Goal: Information Seeking & Learning: Learn about a topic

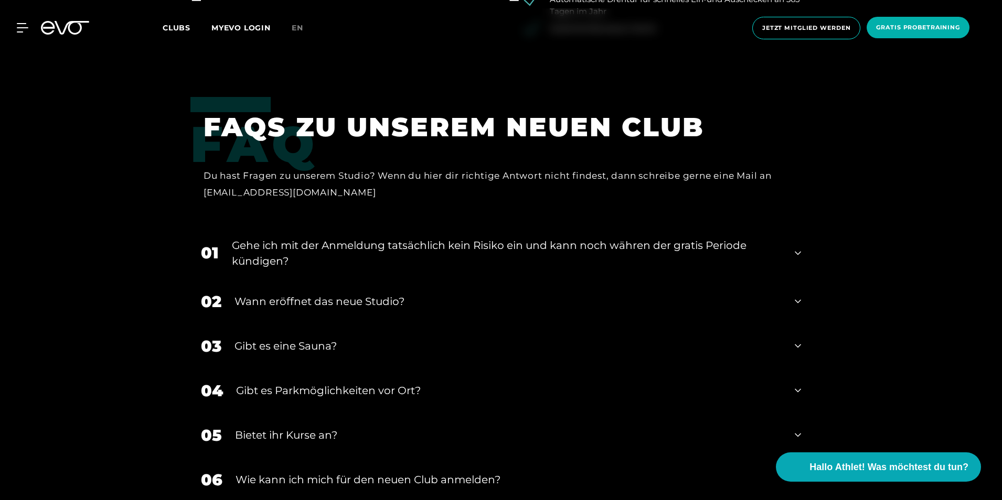
scroll to position [2202, 0]
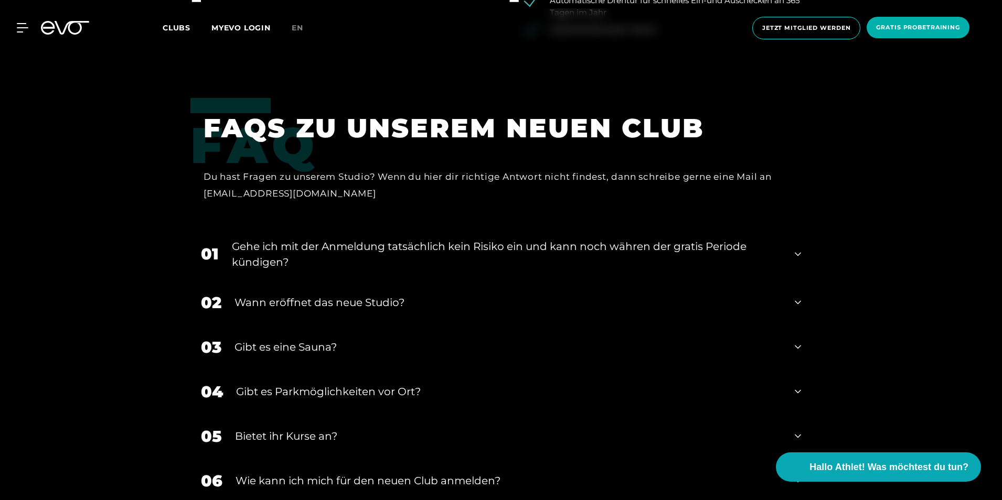
click at [743, 239] on div "Gehe ich mit der Anmeldung tatsächlich kein Risiko ein und kann noch währen der…" at bounding box center [507, 254] width 550 height 31
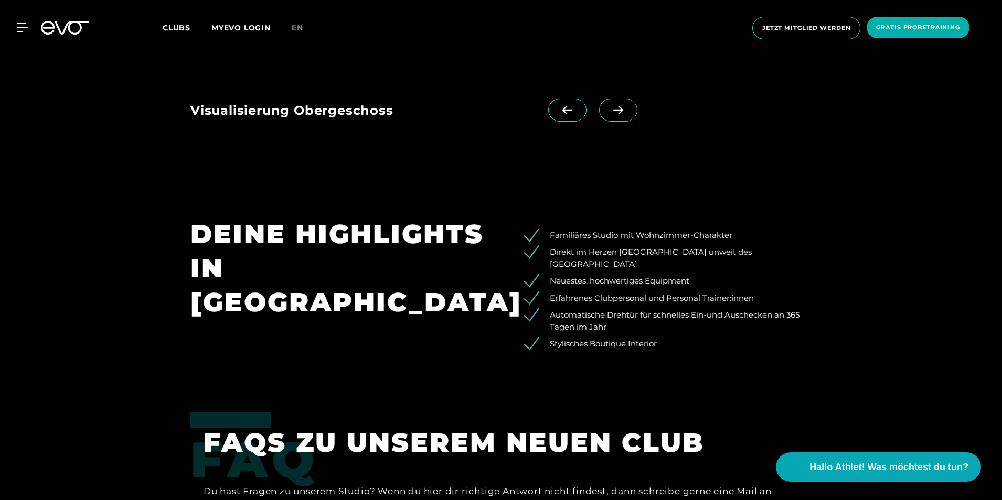
scroll to position [1783, 0]
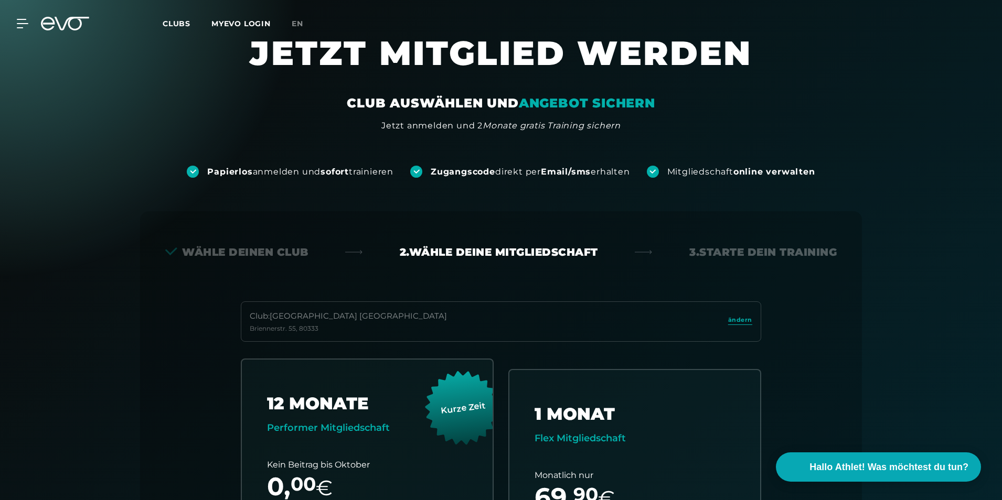
scroll to position [18, 0]
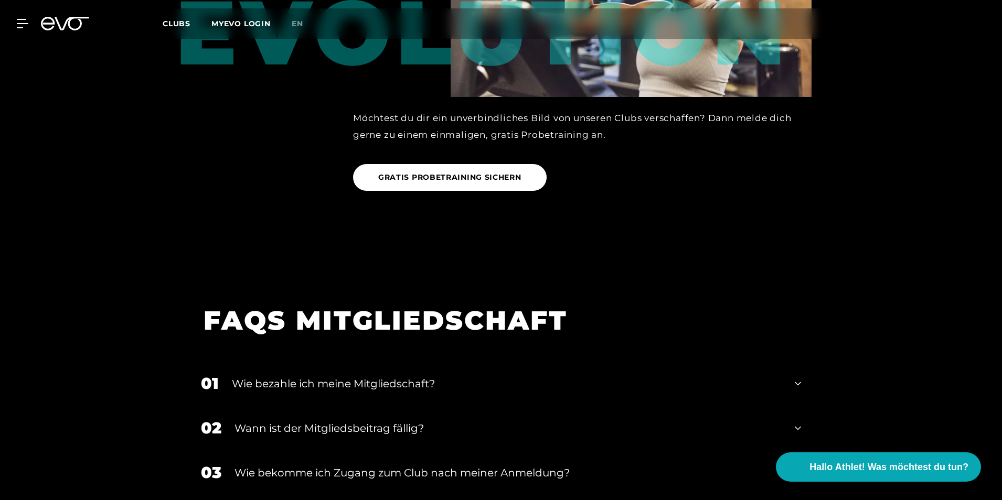
scroll to position [1700, 0]
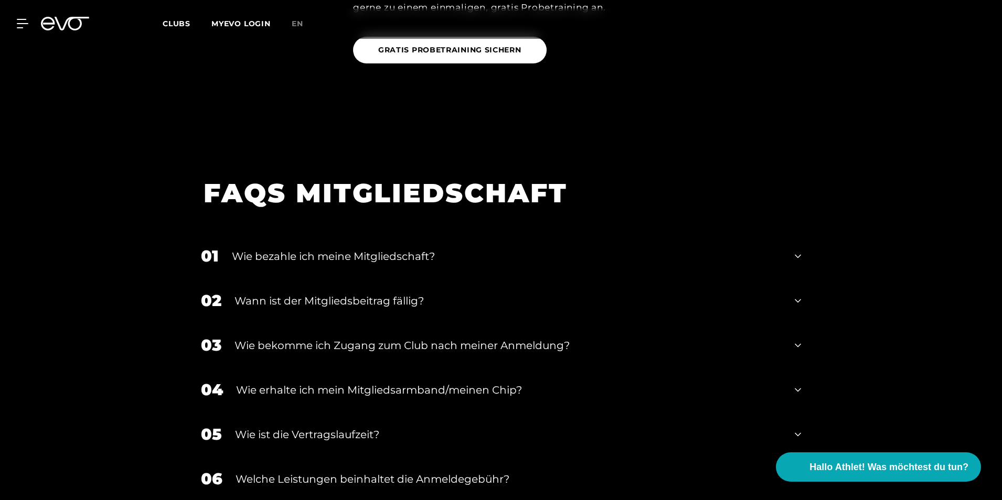
click at [392, 249] on div "Wie bezahle ich meine Mitgliedschaft?" at bounding box center [507, 257] width 550 height 16
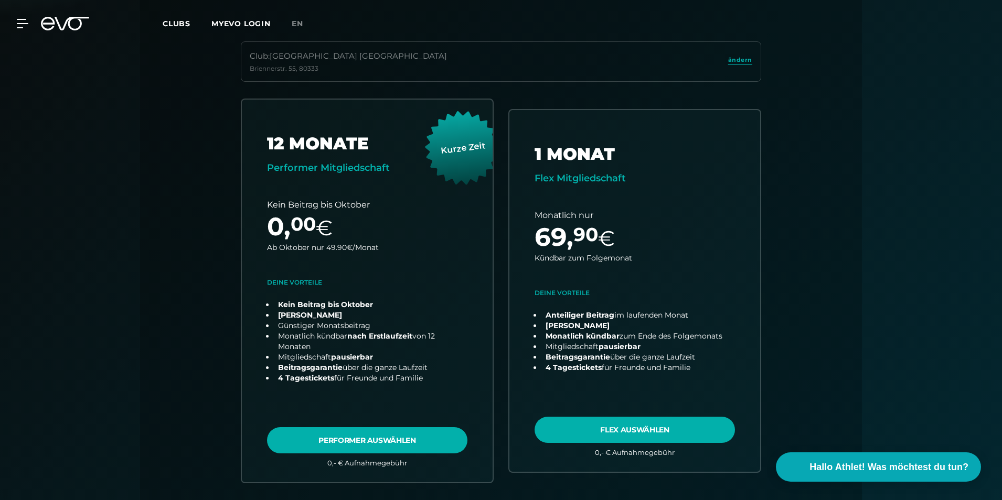
scroll to position [0, 0]
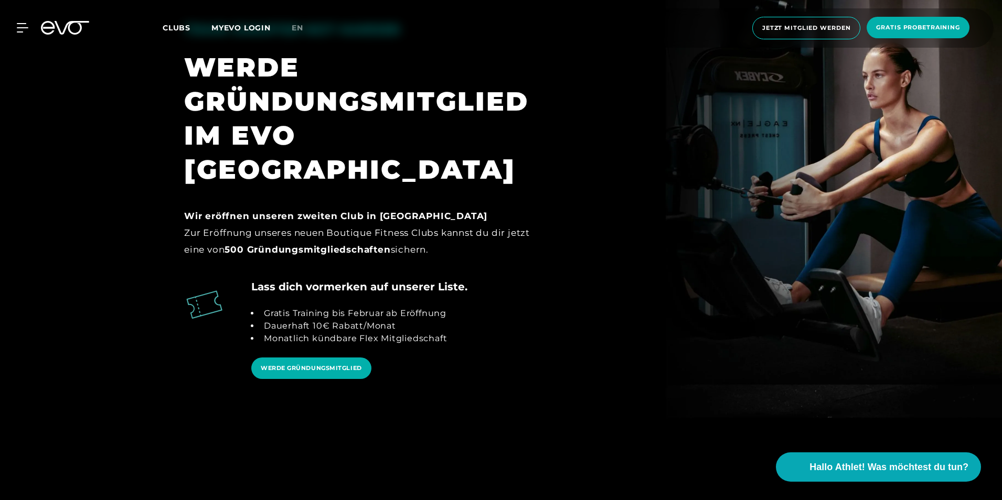
scroll to position [1163, 0]
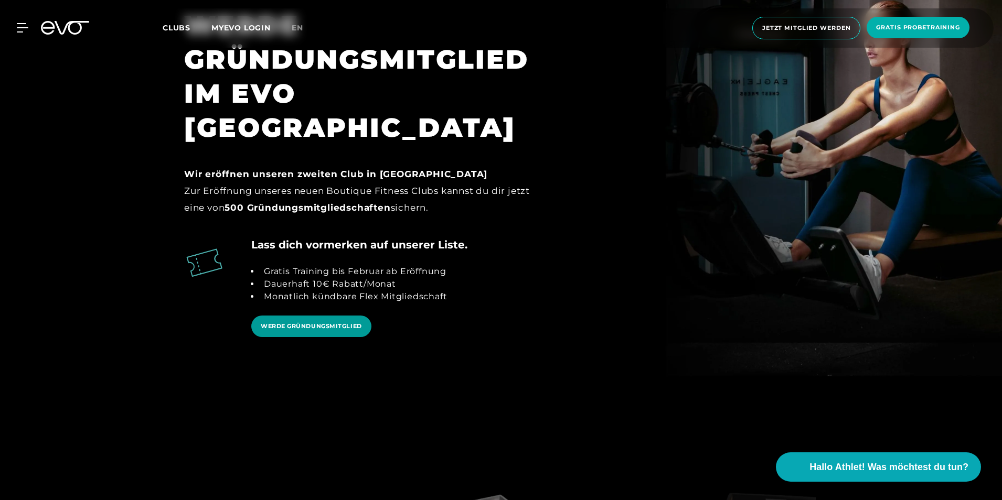
click at [302, 322] on span "WERDE GRÜNDUNGSMITGLIED" at bounding box center [311, 326] width 101 height 9
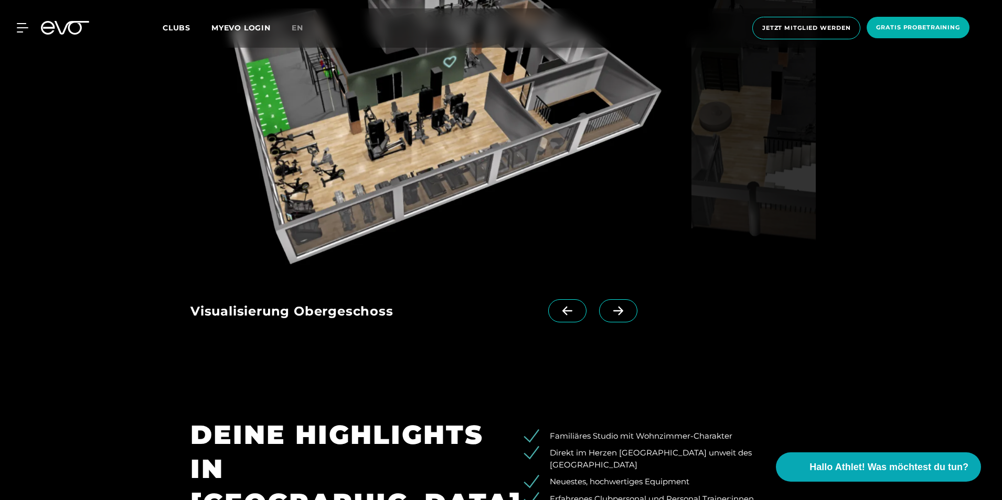
scroll to position [1530, 0]
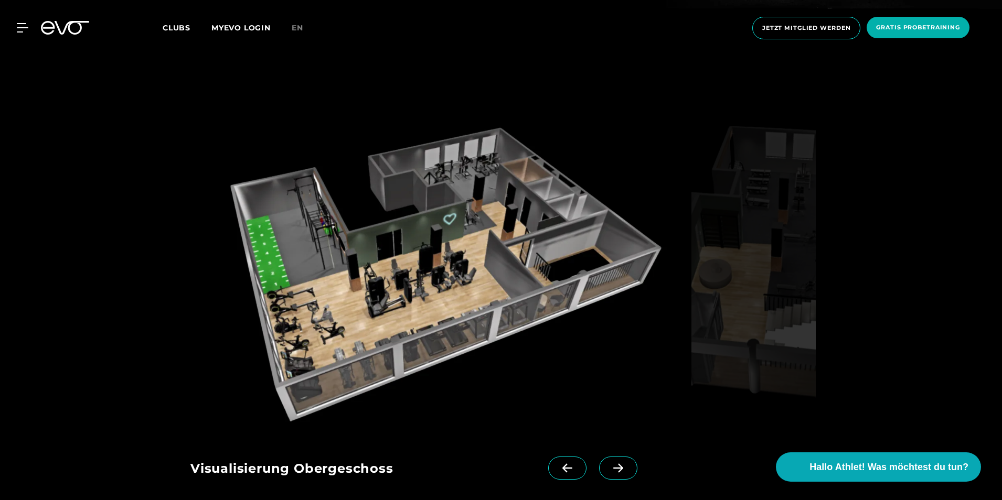
click at [609, 464] on icon at bounding box center [618, 468] width 18 height 9
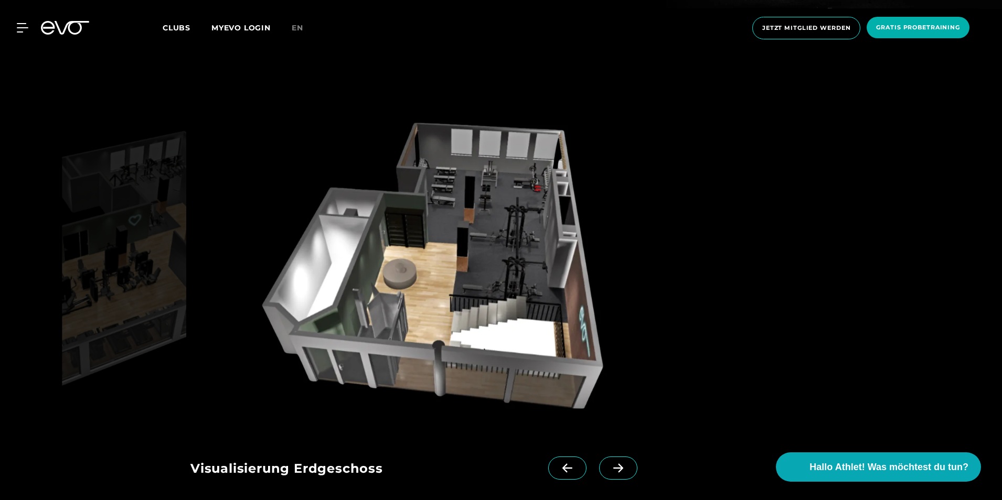
click at [609, 464] on icon at bounding box center [618, 468] width 18 height 9
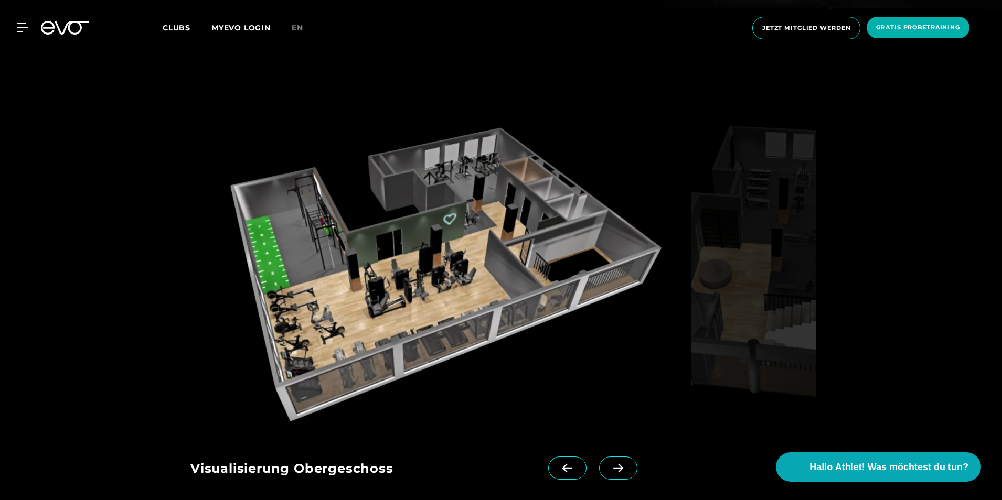
click at [562, 464] on icon at bounding box center [567, 468] width 10 height 9
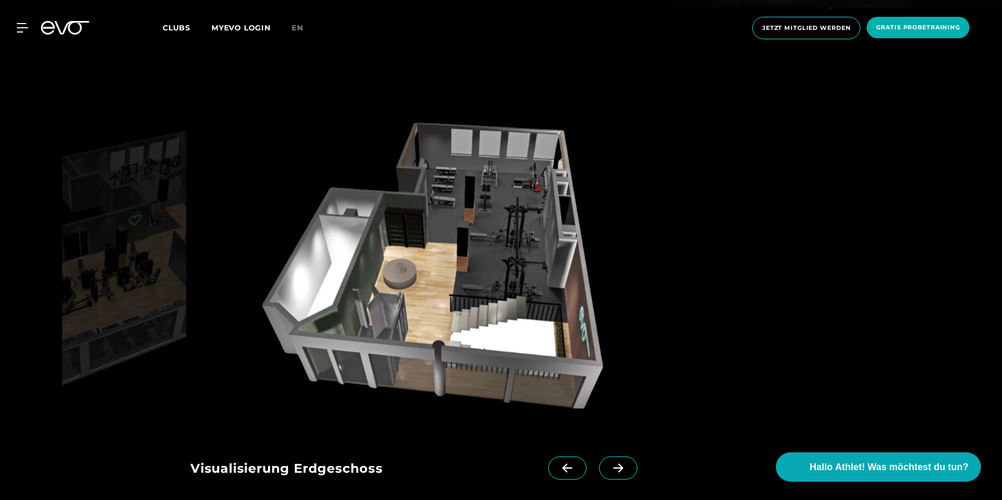
click at [599, 457] on span at bounding box center [618, 468] width 38 height 23
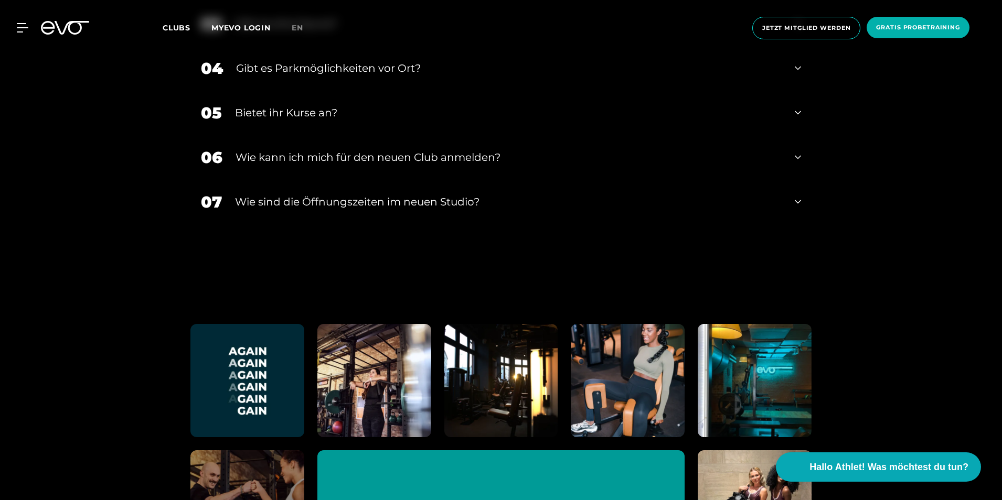
scroll to position [2945, 0]
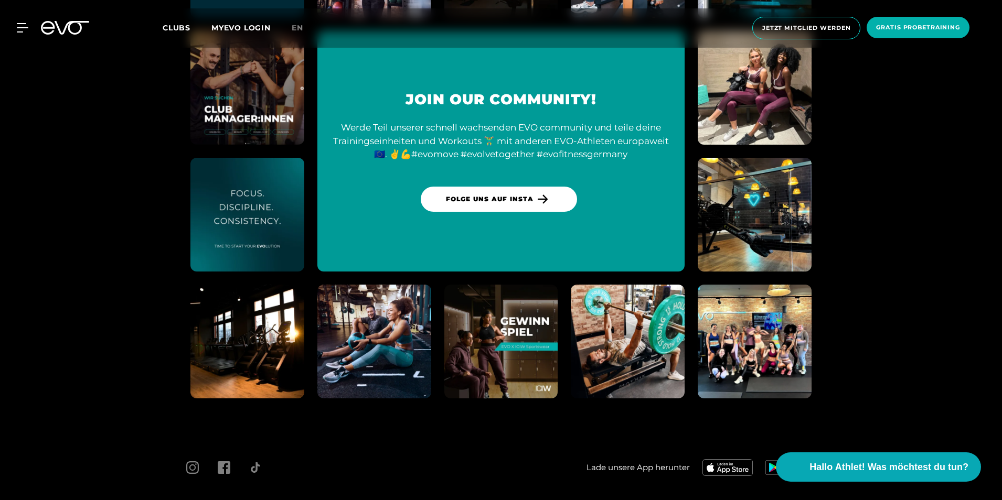
click at [758, 292] on img at bounding box center [754, 341] width 125 height 125
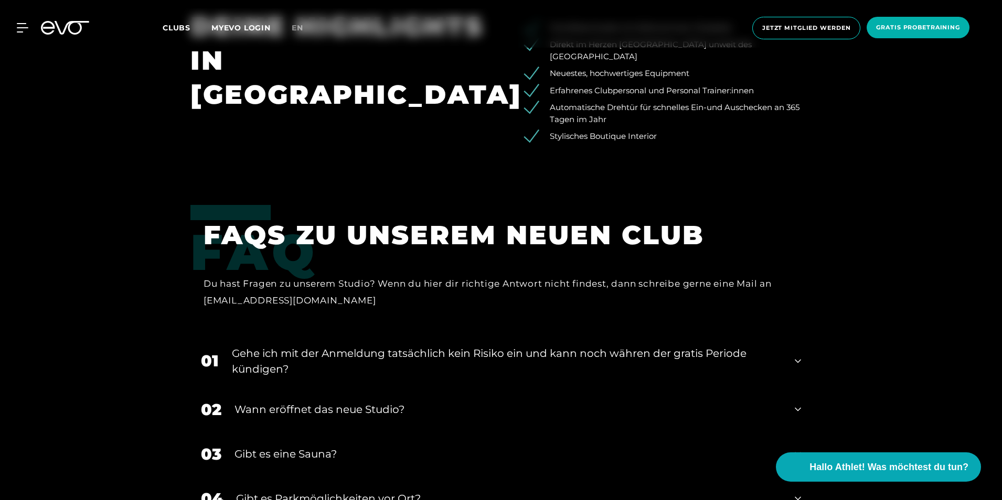
scroll to position [2106, 0]
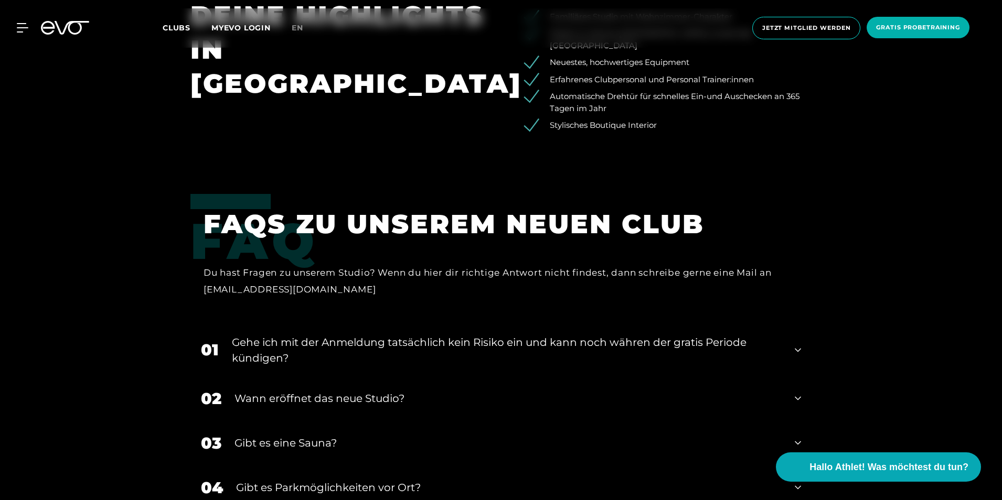
click at [603, 335] on div "Gehe ich mit der Anmeldung tatsächlich kein Risiko ein und kann noch währen der…" at bounding box center [507, 350] width 550 height 31
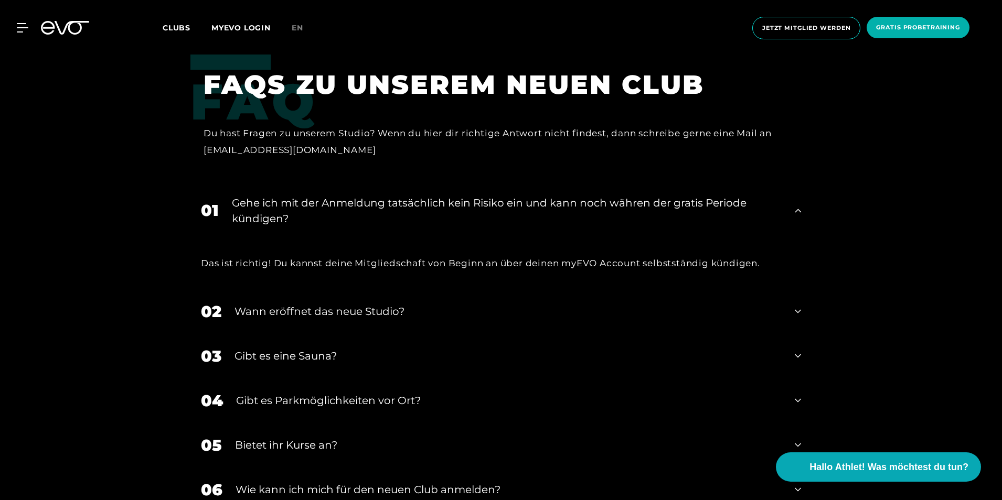
scroll to position [2264, 0]
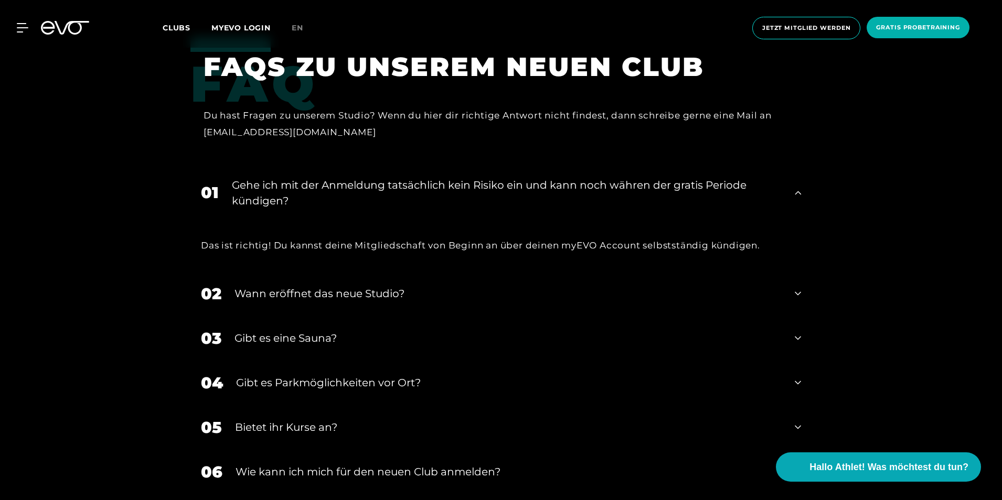
click at [308, 330] on div "Gibt es eine Sauna?" at bounding box center [507, 338] width 547 height 16
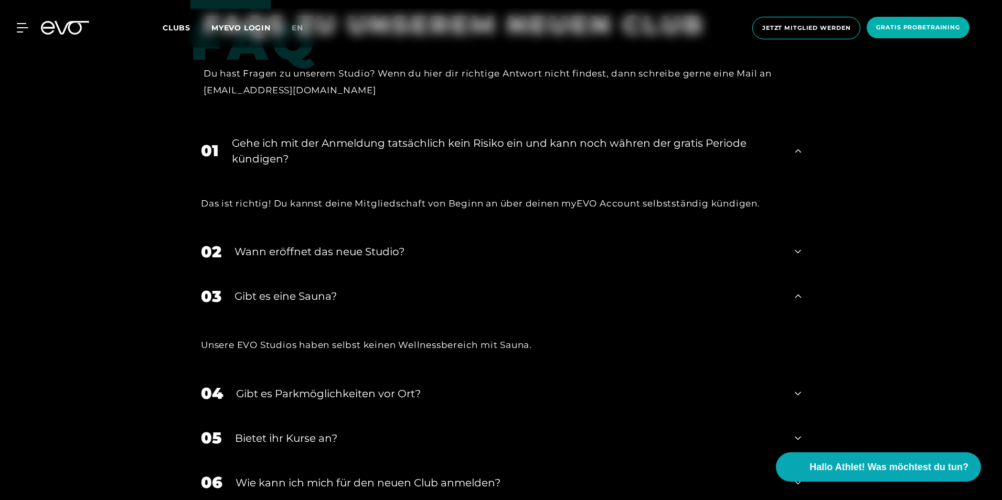
scroll to position [2316, 0]
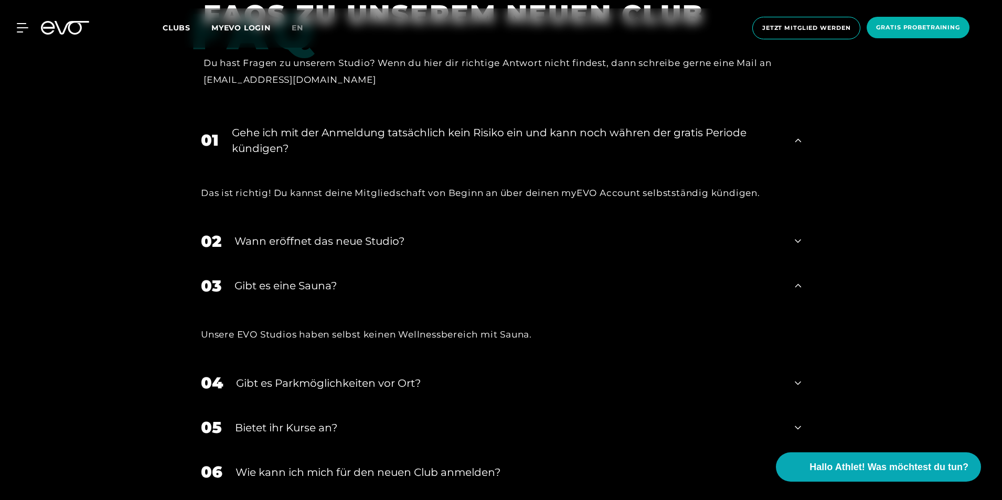
click at [322, 375] on div "Gibt es Parkmöglichkeiten vor Ort?" at bounding box center [508, 383] width 545 height 16
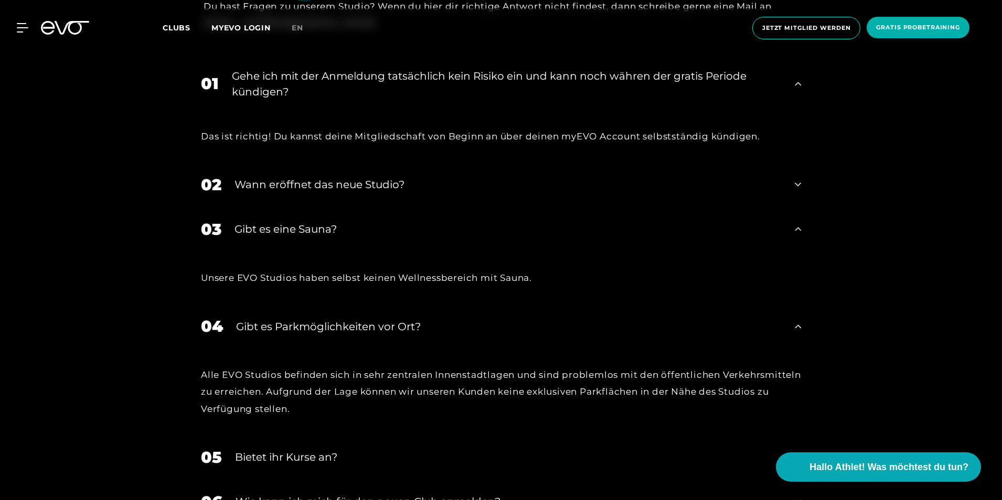
scroll to position [2421, 0]
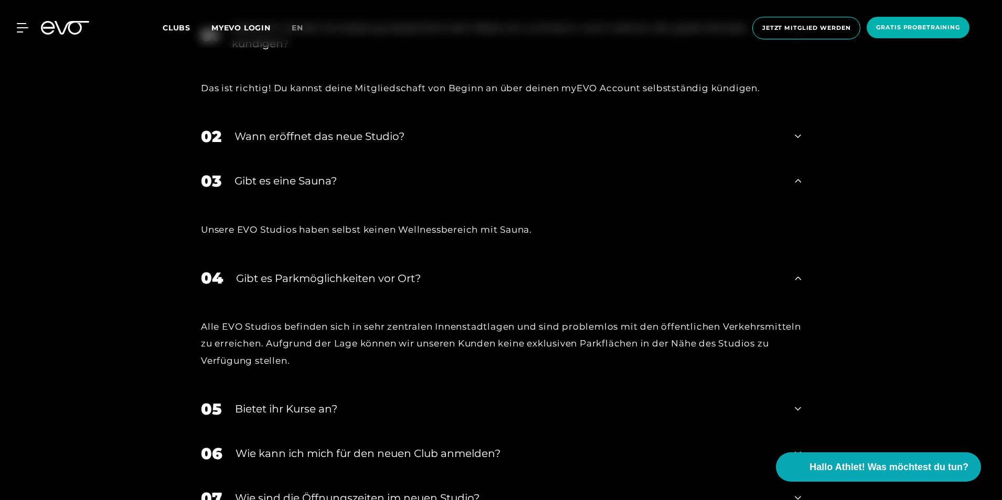
click at [324, 401] on div "Bietet ihr Kurse an?" at bounding box center [508, 409] width 546 height 16
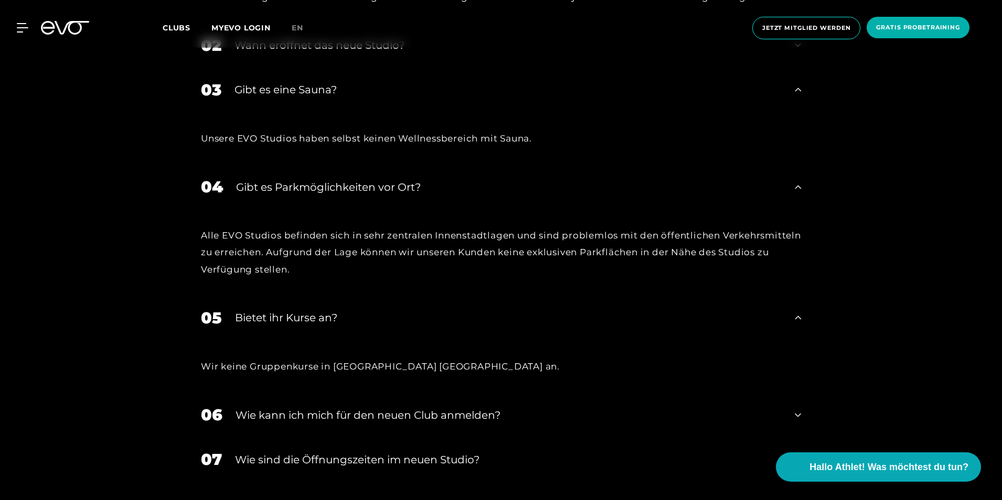
scroll to position [2526, 0]
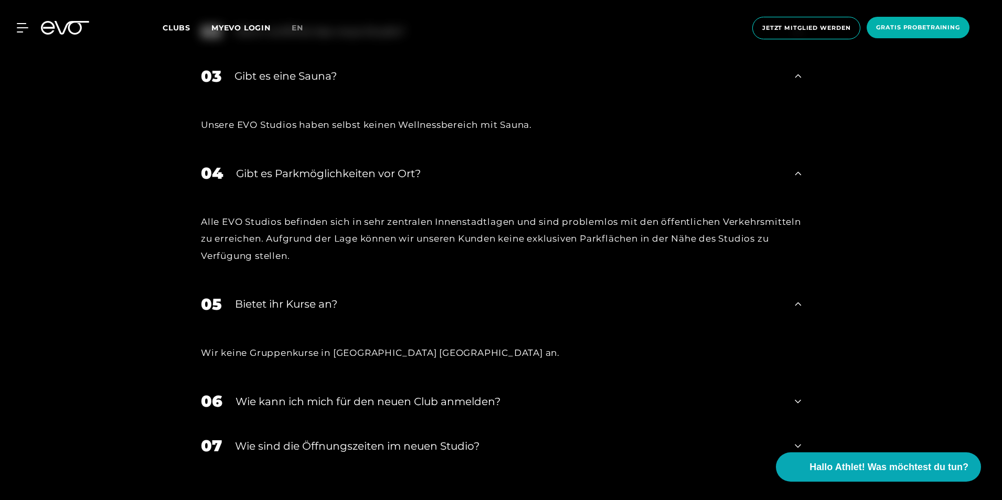
click at [289, 394] on div "Wie kann ich mich für den neuen Club anmelden?" at bounding box center [508, 402] width 546 height 16
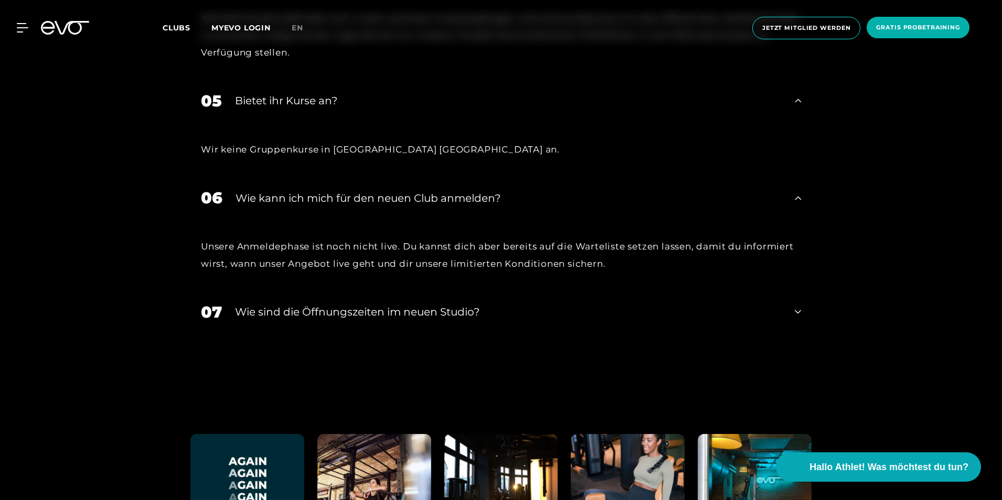
scroll to position [2736, 0]
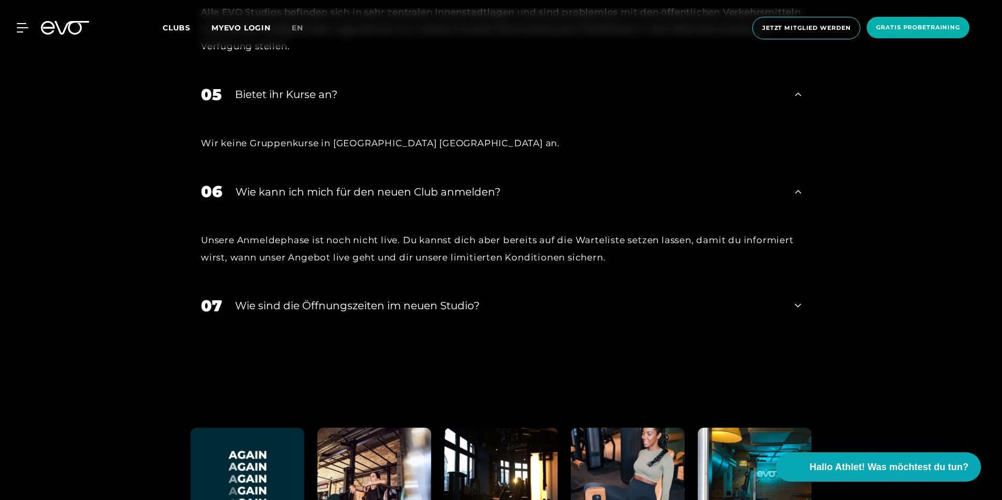
click at [349, 298] on div "​Wie sind die Öffnungszeiten im neuen Studio?" at bounding box center [508, 306] width 546 height 16
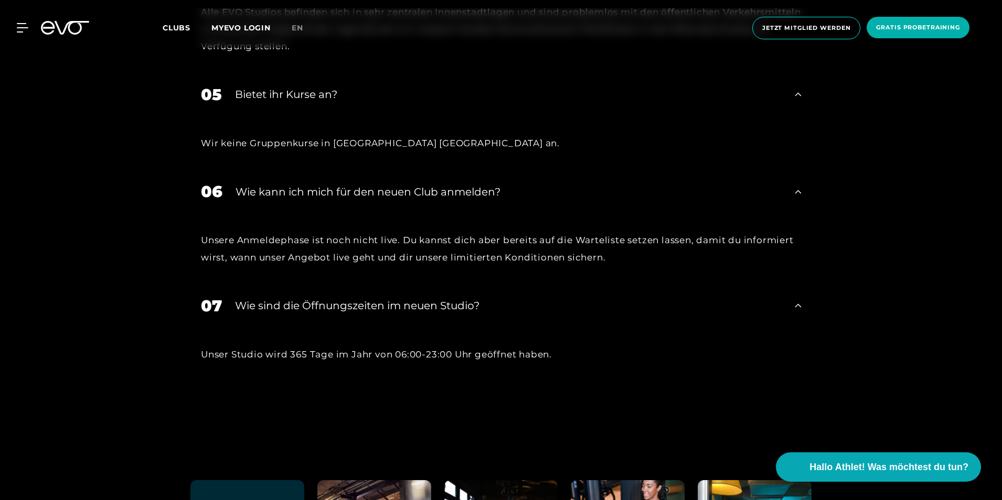
scroll to position [2683, 0]
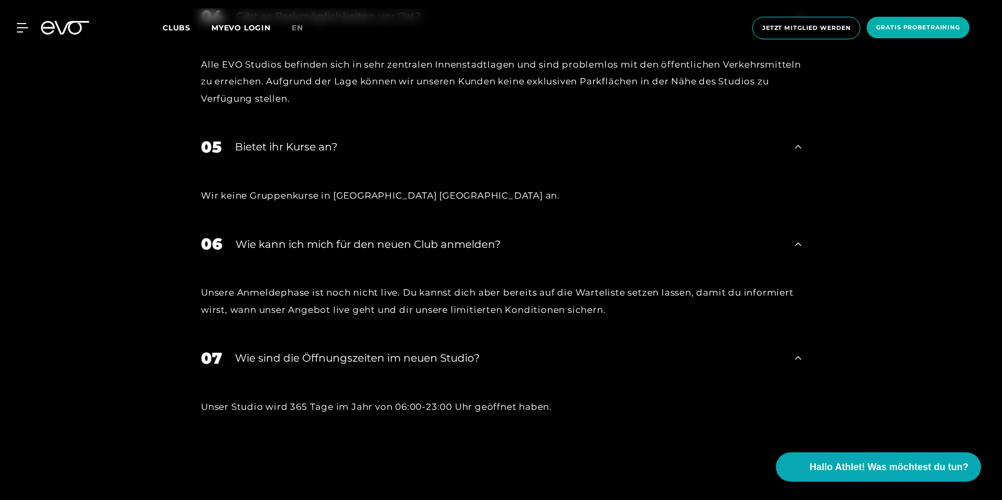
click at [298, 350] on div "​Wie sind die Öffnungszeiten im neuen Studio?" at bounding box center [508, 358] width 546 height 16
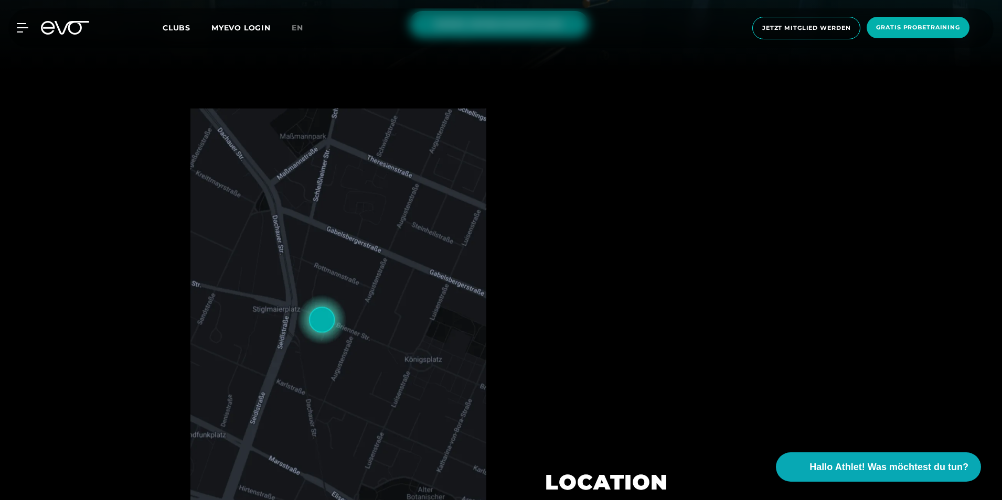
scroll to position [481, 0]
